Goal: Information Seeking & Learning: Find specific fact

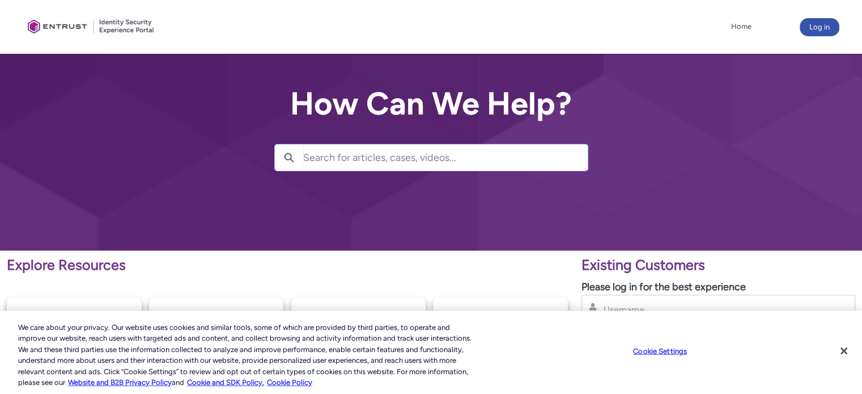
click at [320, 161] on input "Search for articles, cases, videos..." at bounding box center [445, 158] width 285 height 26
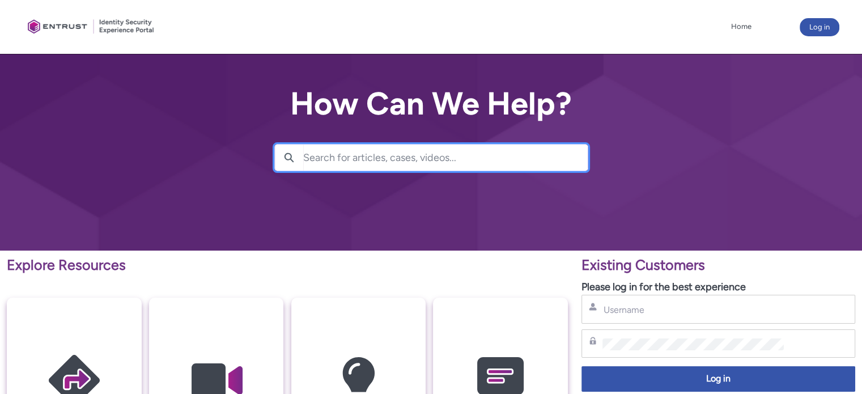
click at [331, 159] on input "Search for articles, cases, videos..." at bounding box center [445, 158] width 285 height 26
click at [326, 162] on input "Search for articles, cases, videos..." at bounding box center [445, 158] width 285 height 26
paste input "00338732"
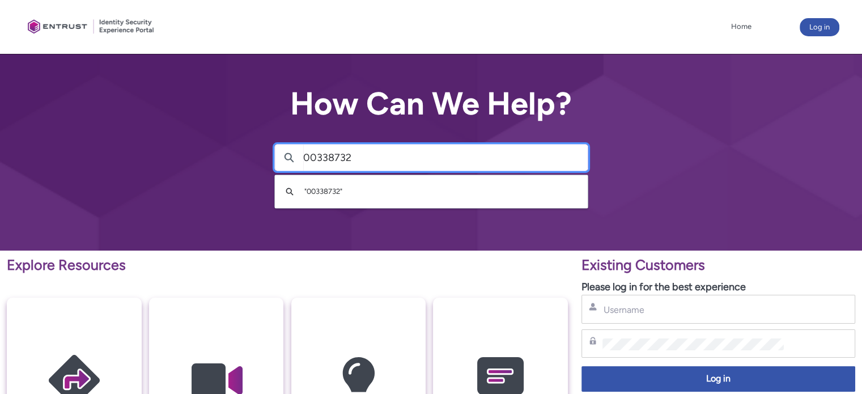
click at [406, 159] on input "00338732" at bounding box center [445, 158] width 285 height 26
type input "00338732"
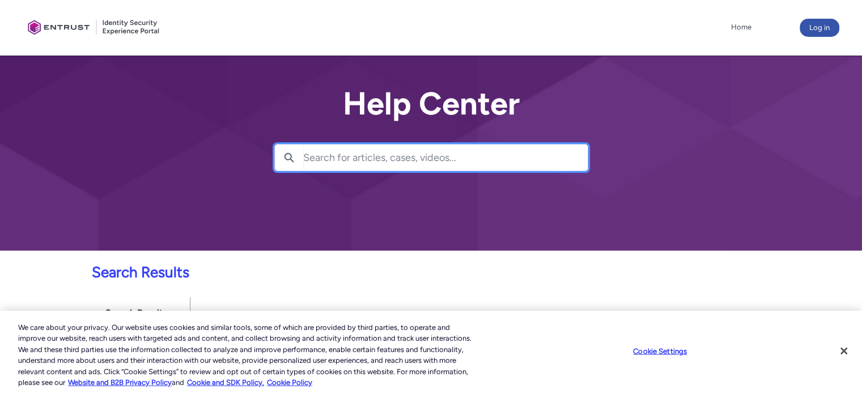
click at [345, 158] on input "Search for articles, cases, videos..." at bounding box center [445, 158] width 285 height 26
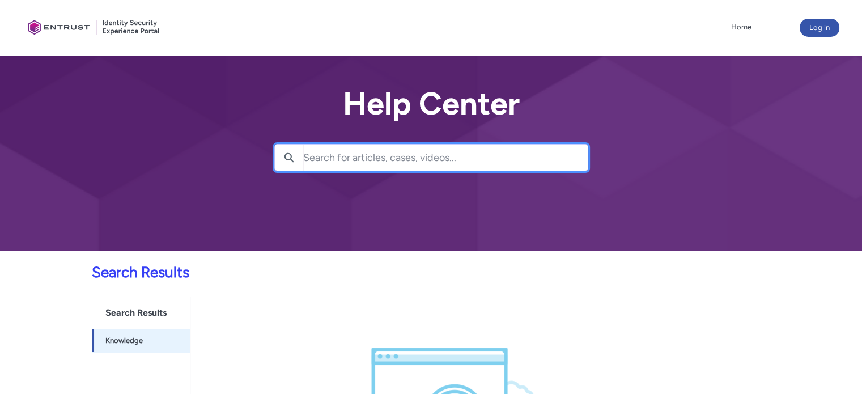
click at [331, 145] on input "Search for articles, cases, videos..." at bounding box center [445, 158] width 285 height 26
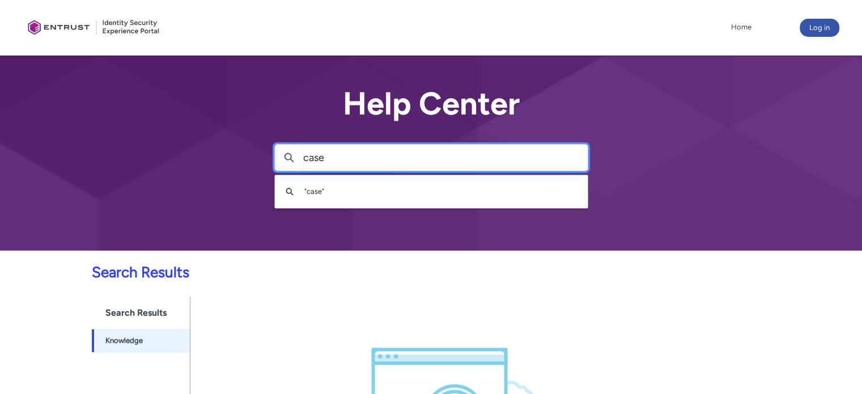
click at [365, 154] on input "case" at bounding box center [445, 158] width 285 height 26
paste input "00338732"
type input "case 00338732"
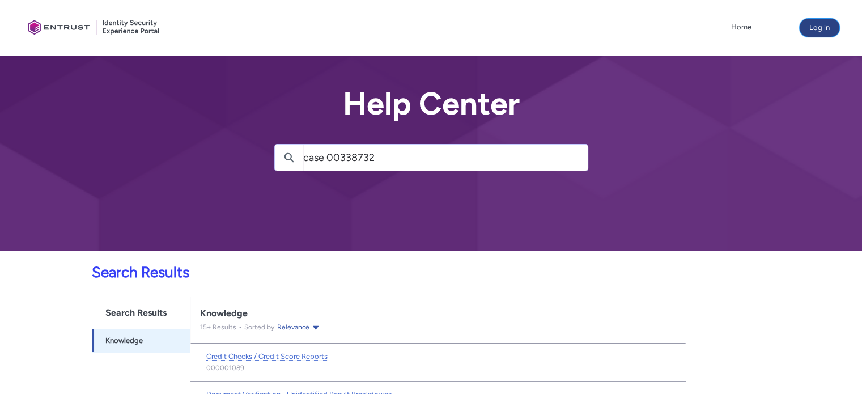
click at [814, 31] on button "Log in" at bounding box center [820, 28] width 40 height 18
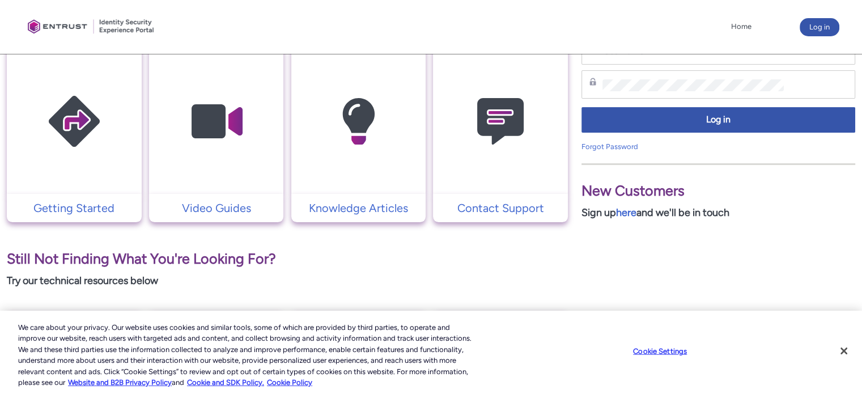
scroll to position [227, 0]
